Goal: Obtain resource: Download file/media

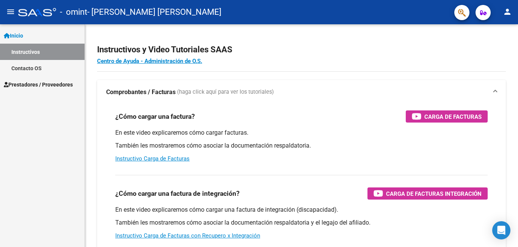
click at [45, 83] on span "Prestadores / Proveedores" at bounding box center [38, 84] width 69 height 8
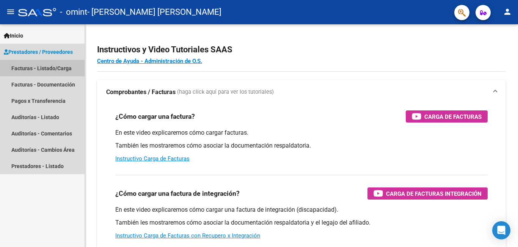
click at [47, 67] on link "Facturas - Listado/Carga" at bounding box center [42, 68] width 85 height 16
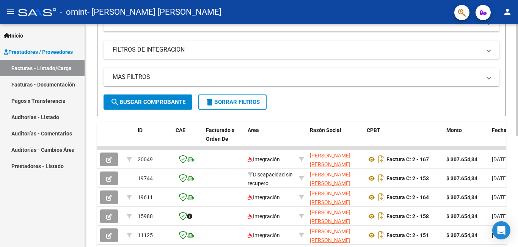
scroll to position [190, 0]
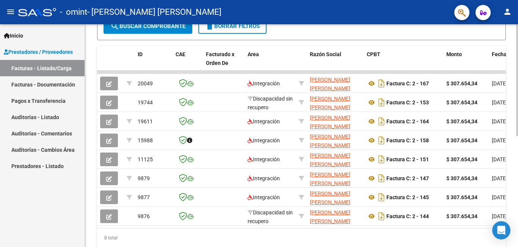
click at [215, 234] on div "8 total" at bounding box center [301, 237] width 409 height 19
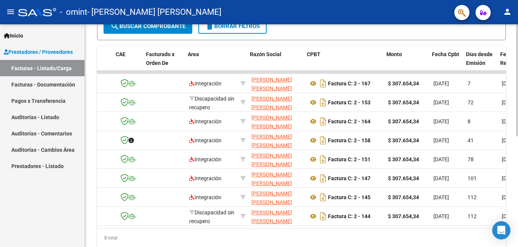
scroll to position [0, 147]
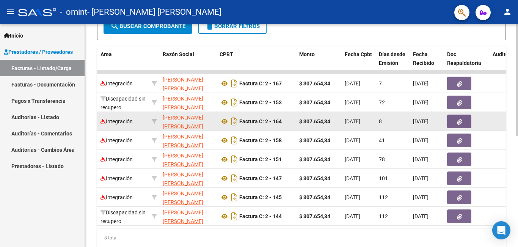
click at [460, 121] on icon "button" at bounding box center [459, 122] width 5 height 6
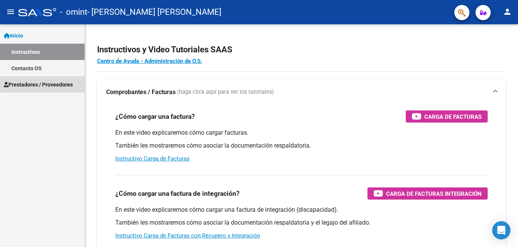
click at [67, 86] on span "Prestadores / Proveedores" at bounding box center [38, 84] width 69 height 8
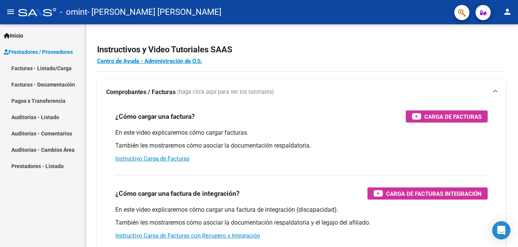
click at [59, 81] on link "Facturas - Documentación" at bounding box center [42, 84] width 85 height 16
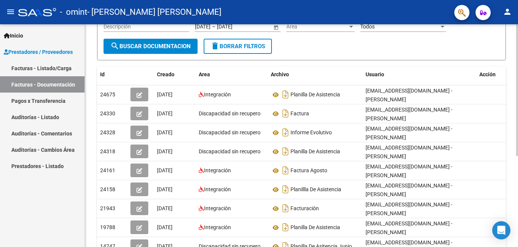
scroll to position [96, 0]
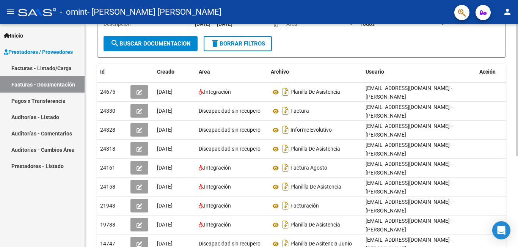
click at [509, 116] on div "PRESTADORES -> Comprobantes - Documentación Respaldatoria cloud_download Export…" at bounding box center [302, 123] width 435 height 389
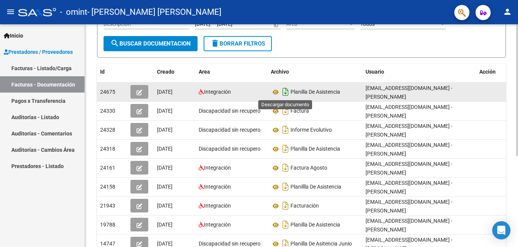
click at [283, 92] on icon "Descargar documento" at bounding box center [286, 92] width 10 height 12
click at [141, 93] on icon "button" at bounding box center [139, 92] width 6 height 6
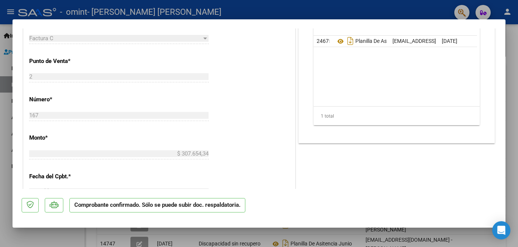
scroll to position [385, 0]
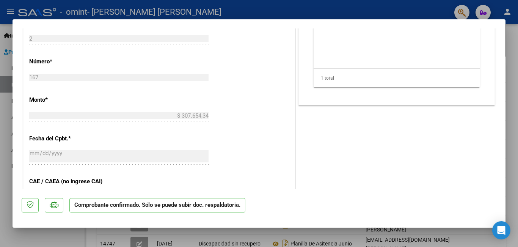
click at [191, 208] on p "Comprobante confirmado. Sólo se puede subir doc. respaldatoria." at bounding box center [157, 205] width 176 height 15
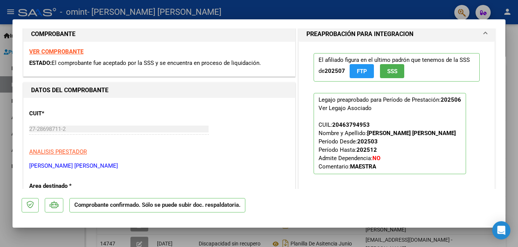
scroll to position [82, 0]
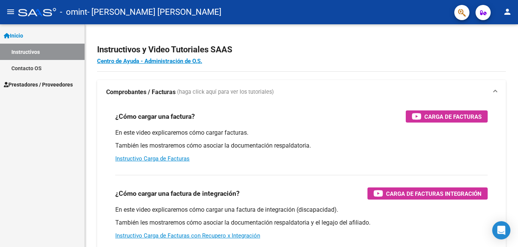
click at [45, 84] on span "Prestadores / Proveedores" at bounding box center [38, 84] width 69 height 8
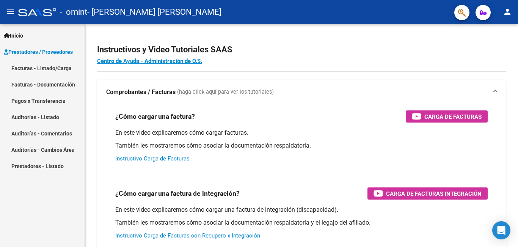
click at [51, 83] on link "Facturas - Documentación" at bounding box center [42, 84] width 85 height 16
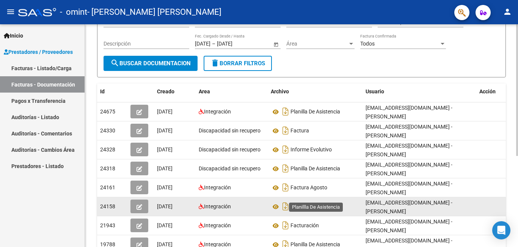
scroll to position [114, 0]
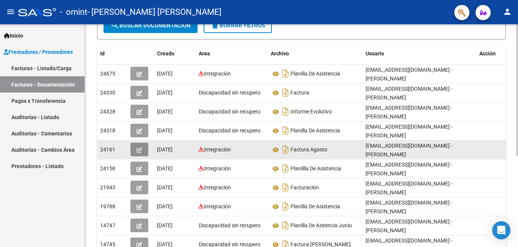
click at [132, 143] on button "button" at bounding box center [139, 150] width 18 height 14
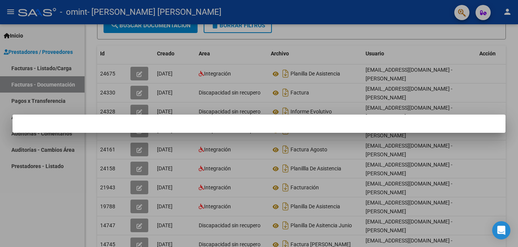
click at [140, 141] on div at bounding box center [259, 123] width 518 height 247
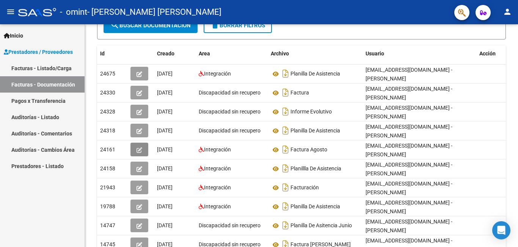
click at [140, 147] on icon "button" at bounding box center [139, 150] width 6 height 6
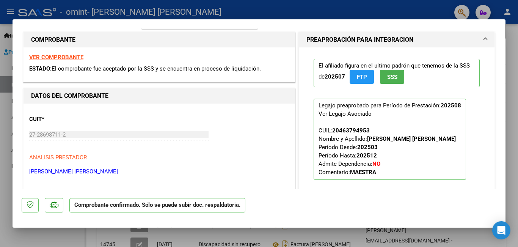
click at [389, 83] on button "SSS" at bounding box center [392, 77] width 24 height 14
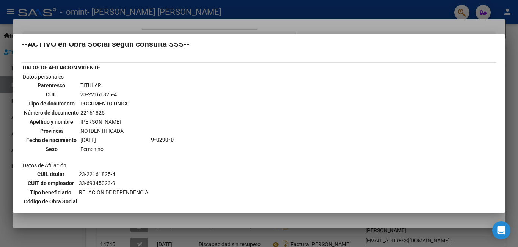
scroll to position [0, 0]
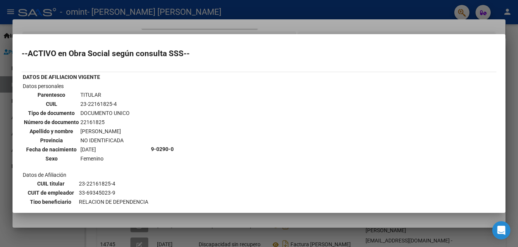
click at [6, 13] on div at bounding box center [259, 123] width 518 height 247
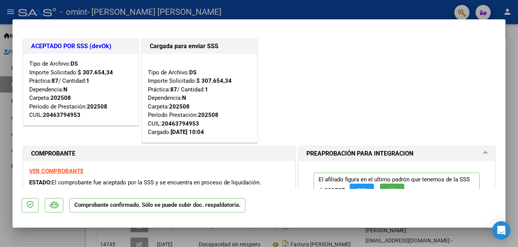
click at [9, 12] on div at bounding box center [259, 123] width 518 height 247
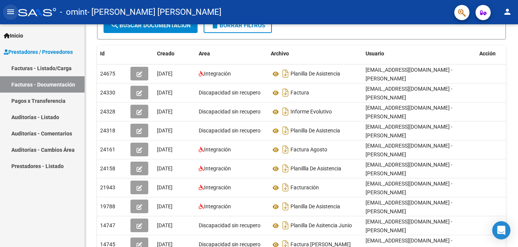
click at [9, 12] on mat-icon "menu" at bounding box center [10, 11] width 9 height 9
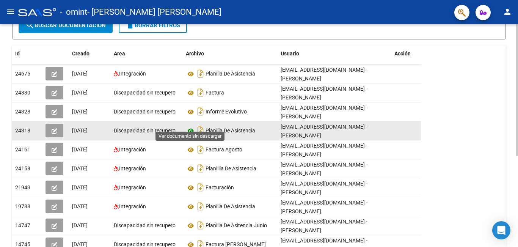
click at [190, 126] on icon at bounding box center [191, 130] width 10 height 9
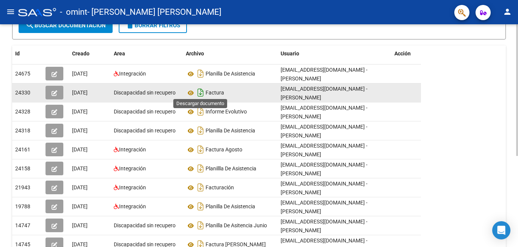
click at [200, 92] on icon "Descargar documento" at bounding box center [201, 92] width 10 height 12
